Goal: Check status: Check status

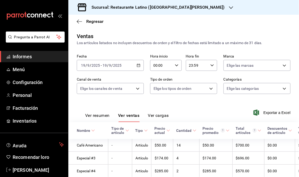
click at [37, 57] on span "Informes" at bounding box center [38, 56] width 51 height 7
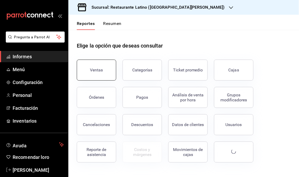
click at [93, 70] on div "Ventas" at bounding box center [96, 70] width 13 height 5
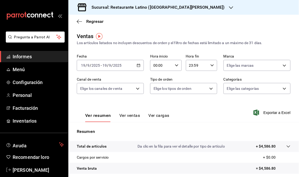
click at [186, 8] on font "Sucursal: Restaurante Latino ([GEOGRAPHIC_DATA][PERSON_NAME])" at bounding box center [158, 7] width 133 height 5
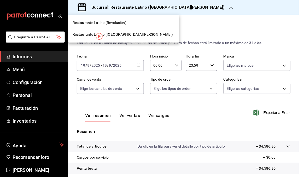
click at [112, 24] on font "Restaurante Latino (Revolución)" at bounding box center [100, 23] width 54 height 4
